Goal: Obtain resource: Download file/media

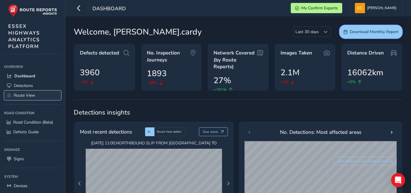
click at [29, 95] on span "Route View" at bounding box center [24, 96] width 21 height 6
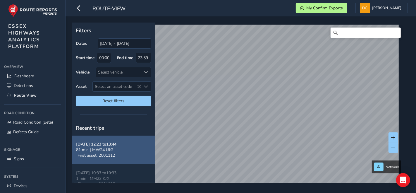
click at [227, 50] on div "Filters Dates [DATE] - [DATE] Start time 00:00 End time 23:59 Vehicle Select ve…" at bounding box center [239, 103] width 334 height 160
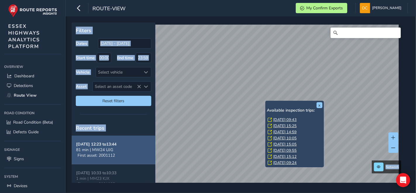
click at [266, 151] on div "x Available inspection trips: [DATE] 09:43 [DATE] 15:25 [DATE] 14:59 [DATE] 10:…" at bounding box center [295, 134] width 59 height 66
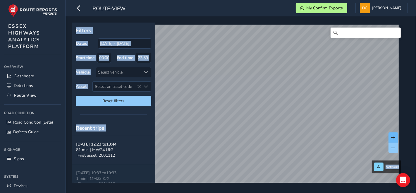
click at [391, 135] on button at bounding box center [394, 137] width 10 height 10
click at [129, 114] on div at bounding box center [113, 114] width 67 height 0
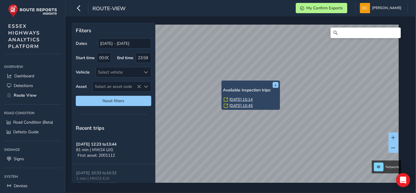
click at [240, 99] on link "[DATE] 10:14" at bounding box center [241, 99] width 23 height 5
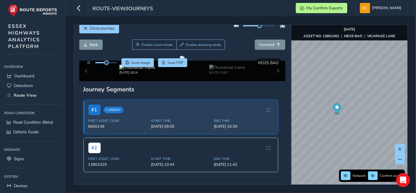
scroll to position [98, 0]
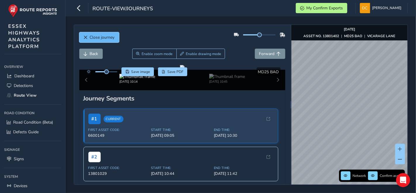
click at [95, 38] on span "Close journey" at bounding box center [102, 38] width 25 height 6
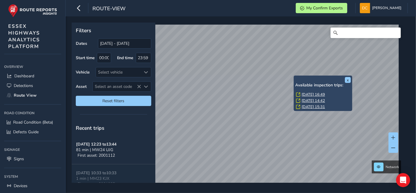
click at [305, 94] on link "[DATE] 16:49" at bounding box center [313, 94] width 23 height 5
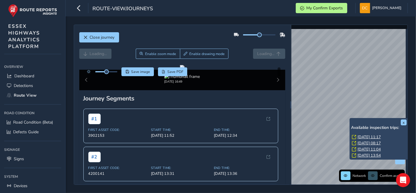
click at [361, 135] on link "[DATE] 11:17" at bounding box center [369, 136] width 23 height 5
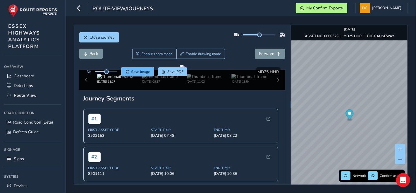
click at [139, 71] on span "Save image" at bounding box center [140, 71] width 19 height 5
